Goal: Task Accomplishment & Management: Manage account settings

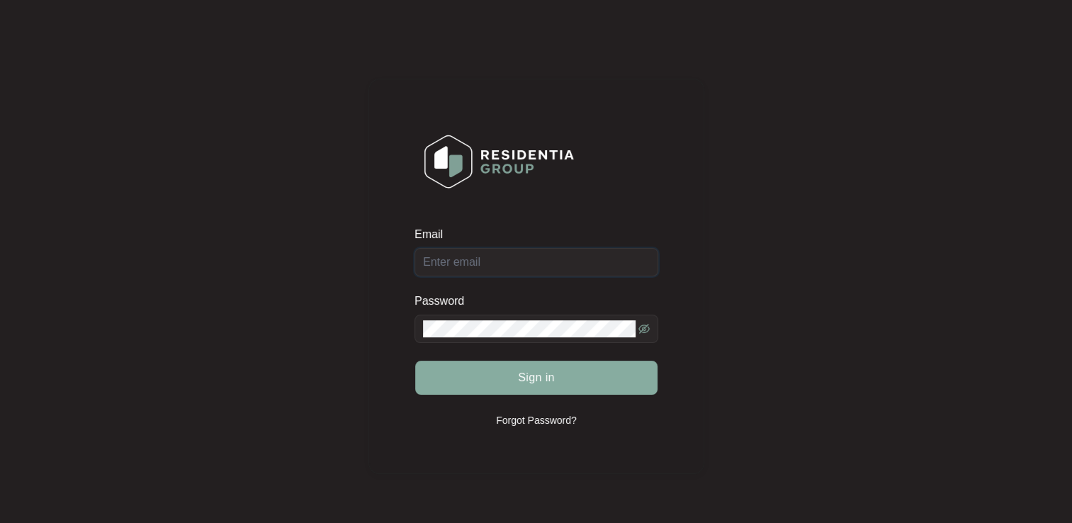
type input "[EMAIL_ADDRESS][DOMAIN_NAME]"
click at [531, 383] on span "Sign in" at bounding box center [536, 377] width 37 height 17
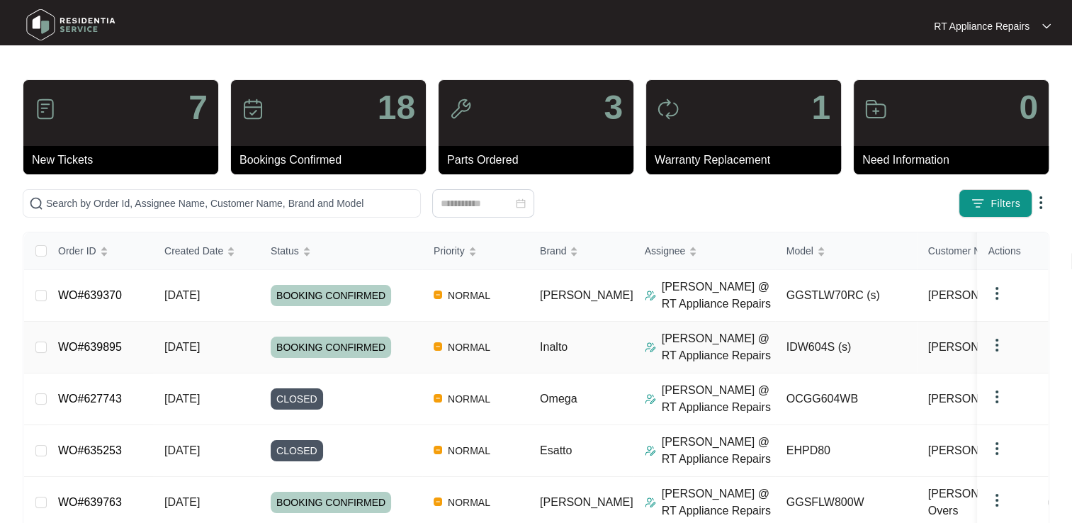
click at [91, 352] on link "WO#639895" at bounding box center [90, 347] width 64 height 12
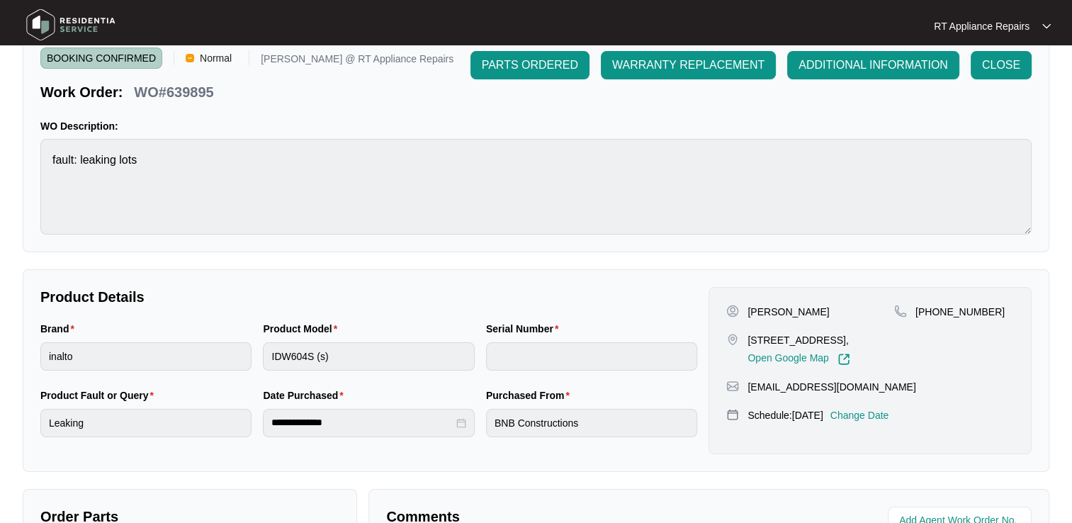
scroll to position [142, 0]
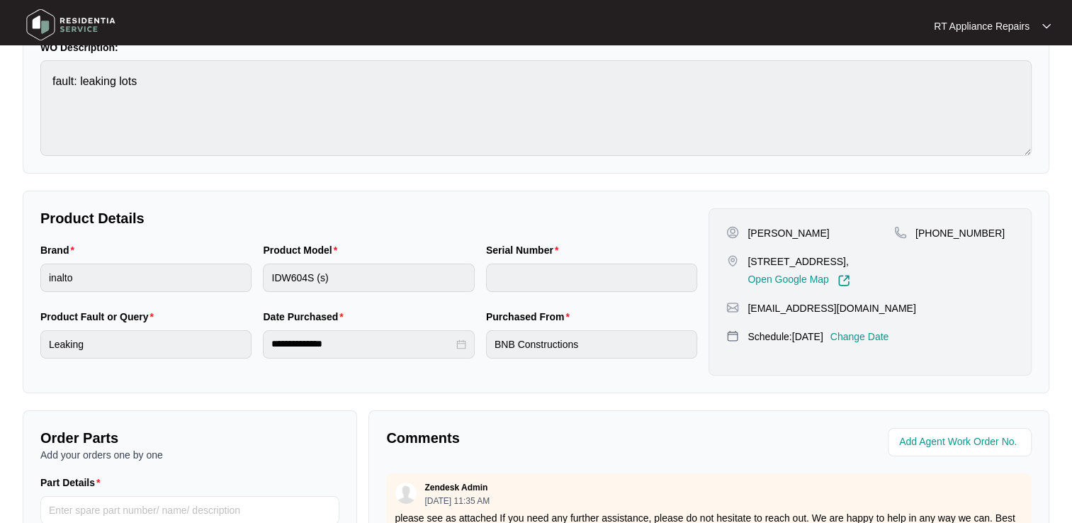
click at [876, 344] on p "Change Date" at bounding box center [859, 336] width 59 height 14
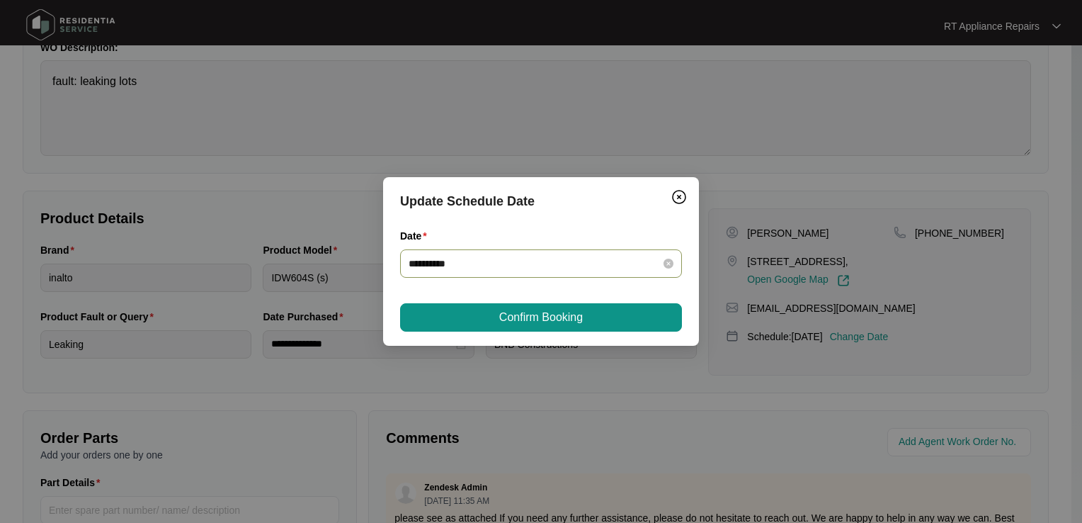
click at [477, 265] on input "**********" at bounding box center [533, 264] width 248 height 16
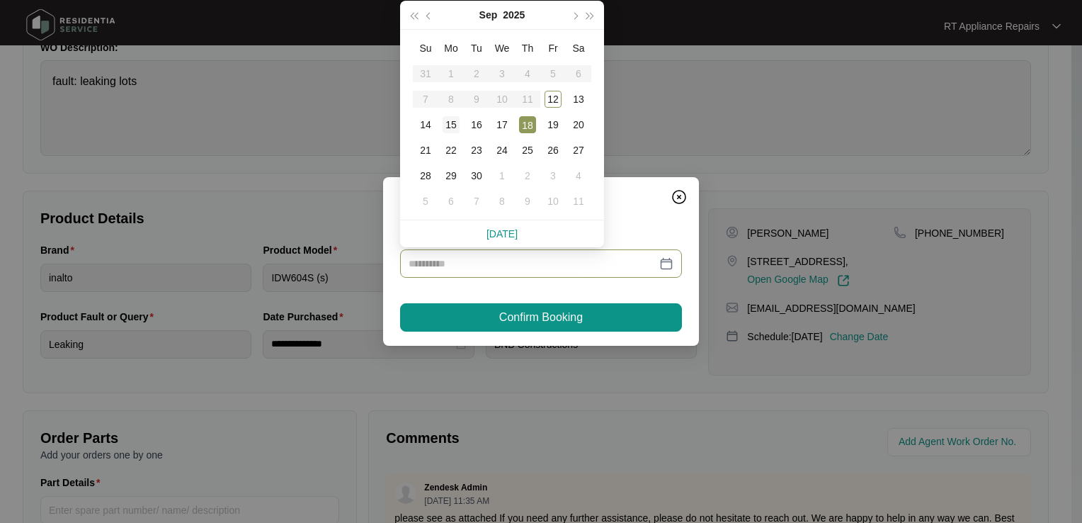
click at [458, 125] on div "15" at bounding box center [451, 124] width 17 height 17
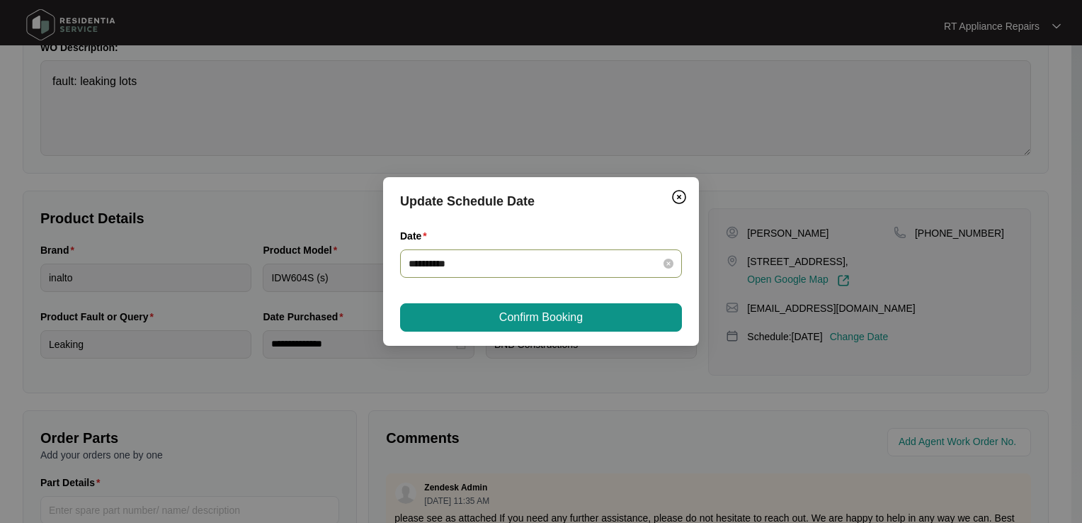
type input "**********"
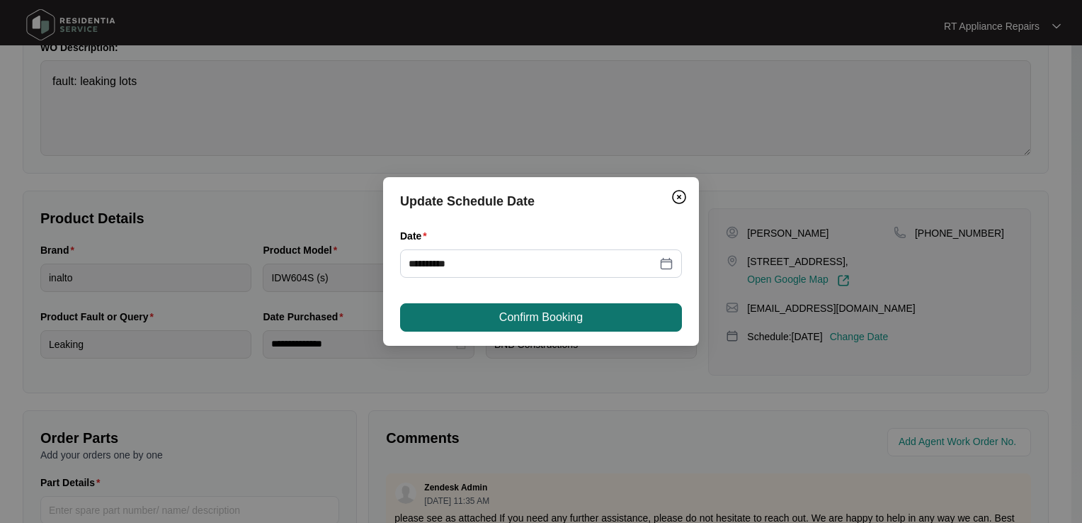
click at [523, 323] on span "Confirm Booking" at bounding box center [541, 317] width 84 height 17
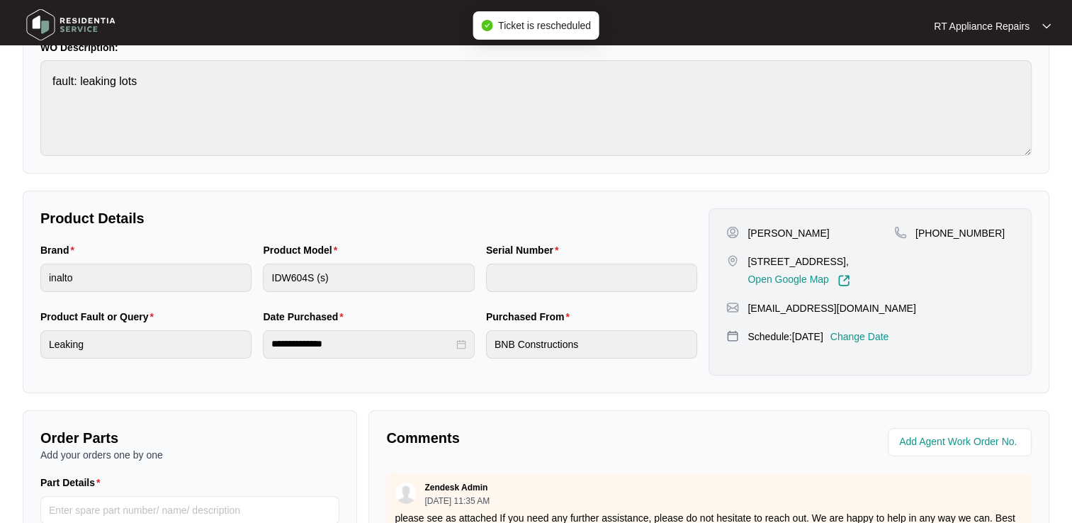
click at [1010, 30] on p "RT Appliance Repairs" at bounding box center [982, 26] width 96 height 14
click at [996, 74] on p "Log Out" at bounding box center [1004, 75] width 72 height 14
